Goal: Information Seeking & Learning: Learn about a topic

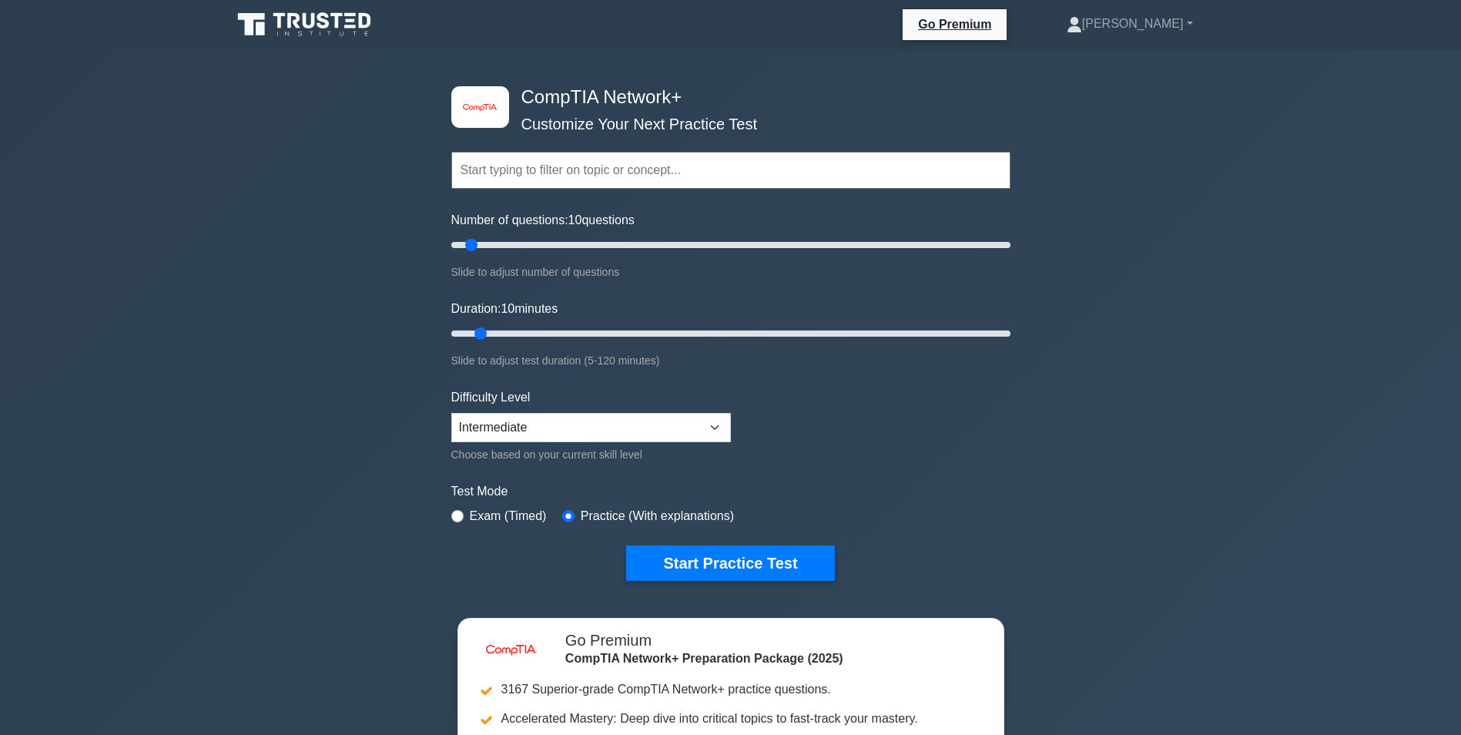
click at [332, 26] on icon at bounding box center [306, 24] width 148 height 29
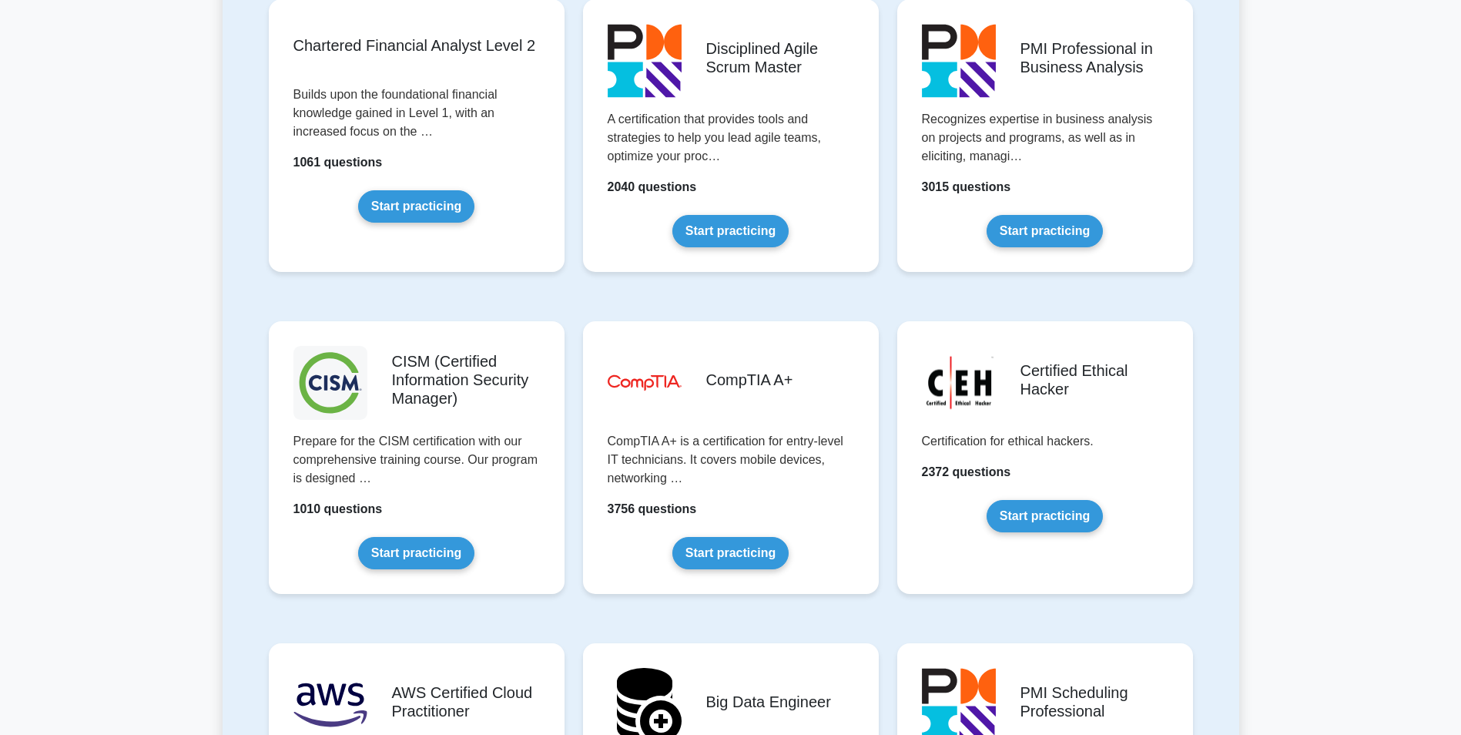
scroll to position [1953, 0]
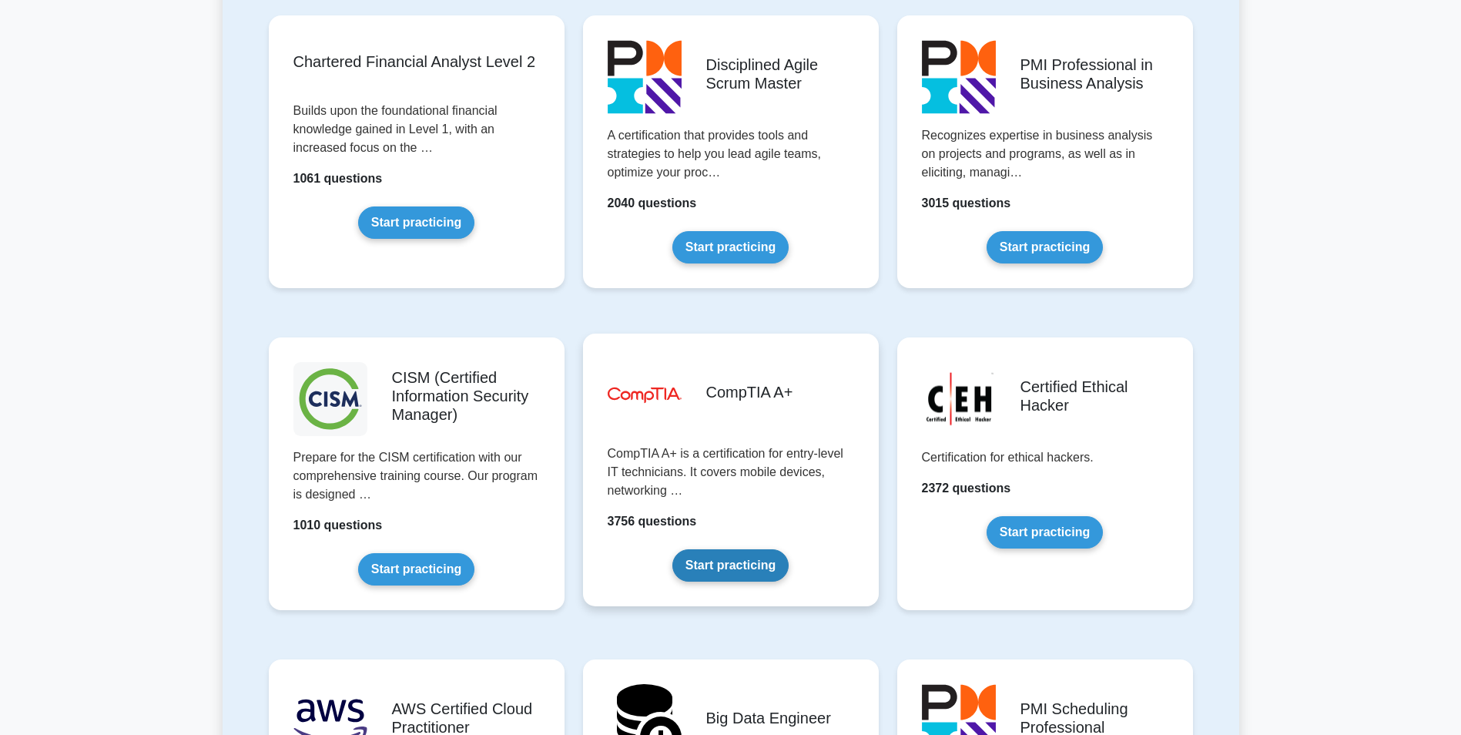
click at [733, 557] on link "Start practicing" at bounding box center [730, 565] width 116 height 32
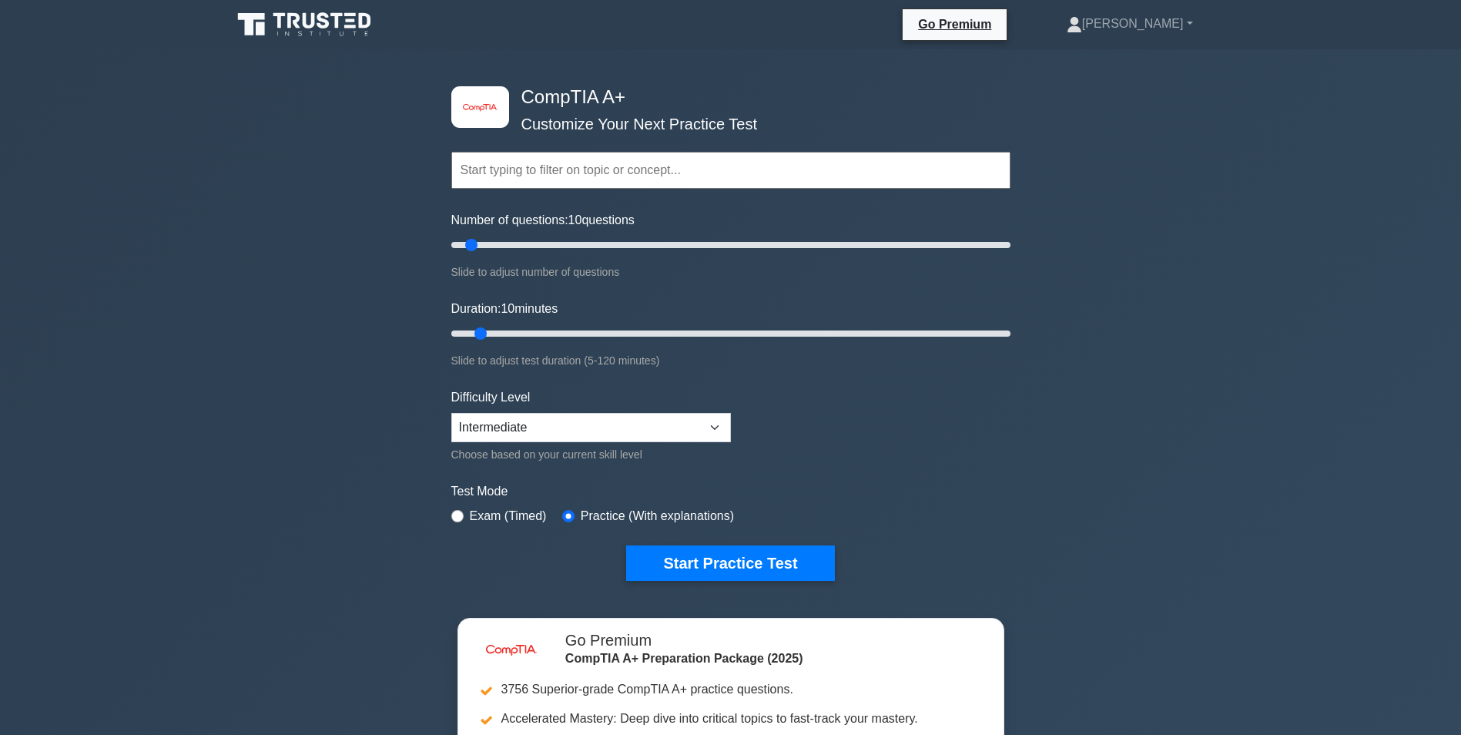
click at [463, 520] on div "Exam (Timed)" at bounding box center [498, 516] width 95 height 18
click at [460, 515] on input "radio" at bounding box center [457, 516] width 12 height 12
radio input "true"
click at [698, 570] on button "Start Practice Test" at bounding box center [730, 562] width 208 height 35
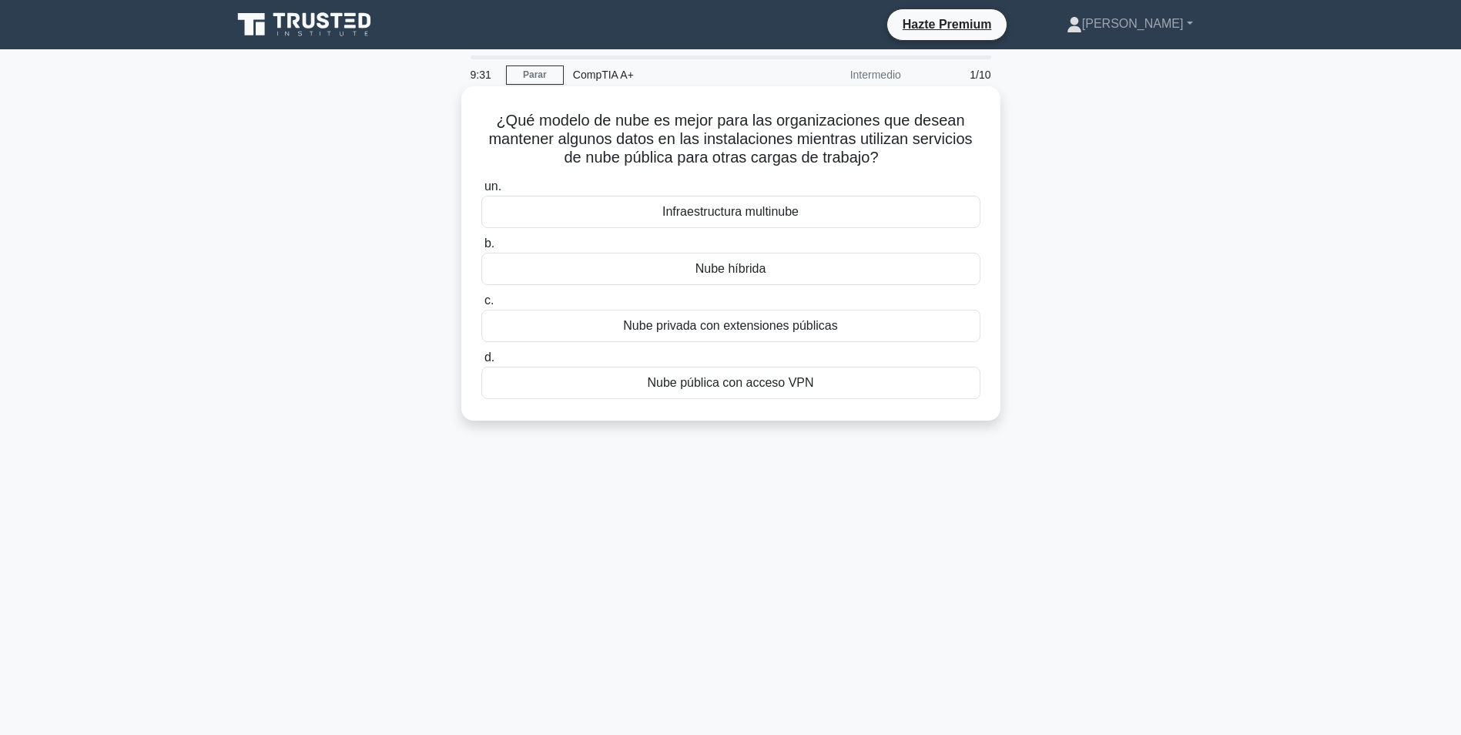
click at [668, 261] on div "Nube híbrida" at bounding box center [730, 269] width 499 height 32
click at [481, 249] on input "b. Nube híbrida" at bounding box center [481, 244] width 0 height 10
click at [750, 388] on div "Administración de derechos de Active Directory" at bounding box center [730, 382] width 499 height 32
click at [481, 363] on input "d. Administración de derechos de Active Directory" at bounding box center [481, 358] width 0 height 10
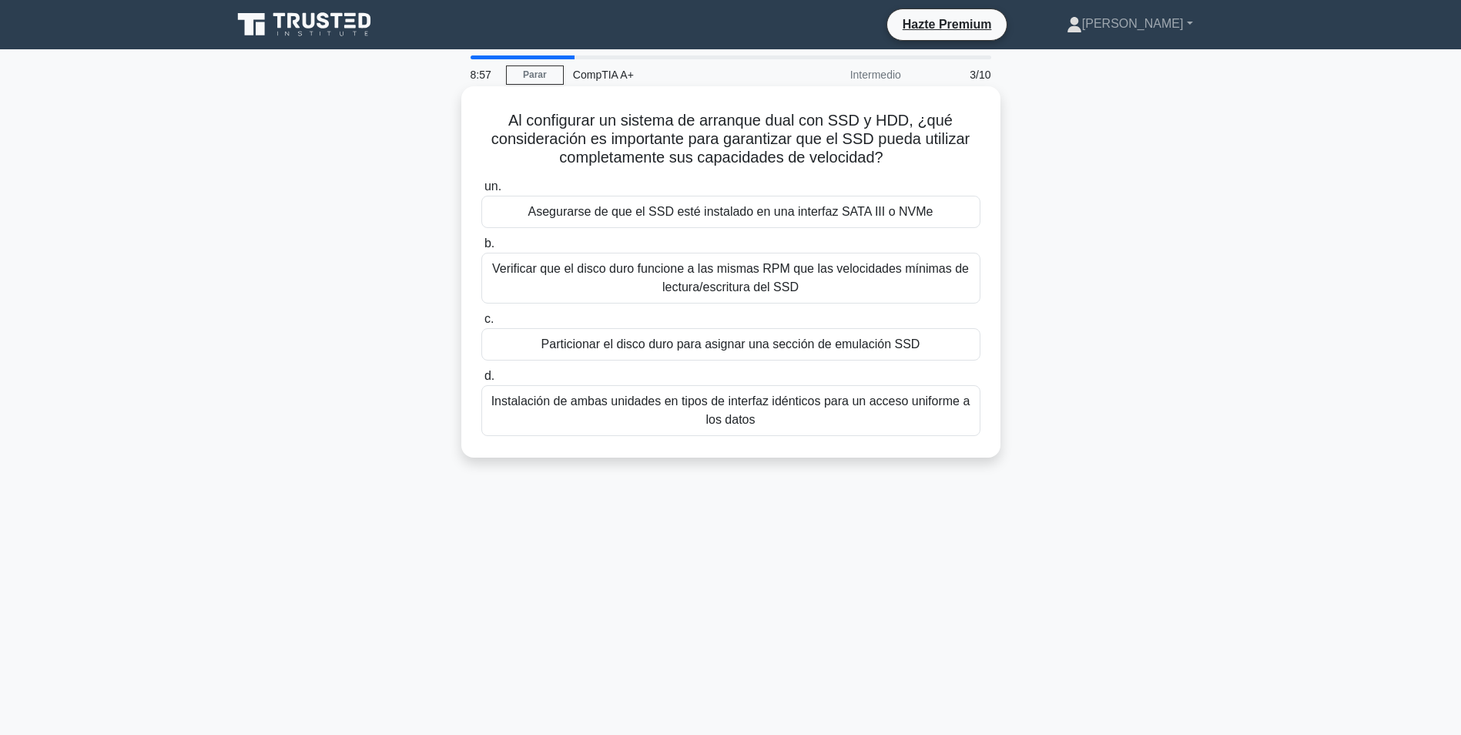
click at [737, 219] on div "Asegurarse de que el SSD esté instalado en una interfaz SATA III o NVMe" at bounding box center [730, 212] width 499 height 32
click at [481, 192] on input "un. Asegurarse de que el SSD esté instalado en una interfaz SATA III o NVMe" at bounding box center [481, 187] width 0 height 10
